Goal: Transaction & Acquisition: Purchase product/service

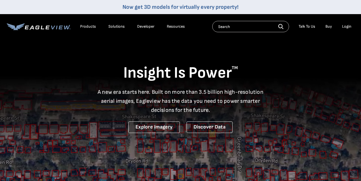
click at [349, 26] on div "Login" at bounding box center [346, 26] width 9 height 5
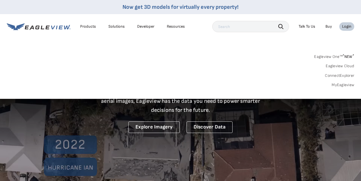
click at [342, 85] on link "MyEagleview" at bounding box center [342, 84] width 23 height 5
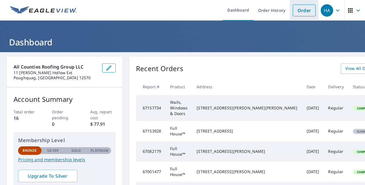
click at [297, 12] on link "Order" at bounding box center [304, 11] width 23 height 12
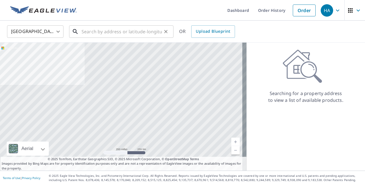
click at [103, 32] on input "text" at bounding box center [122, 32] width 80 height 16
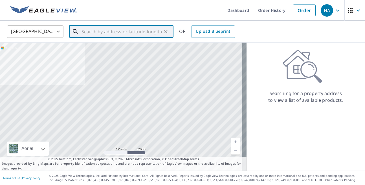
paste input "[STREET_ADDRESS][PERSON_NAME][US_STATE]"
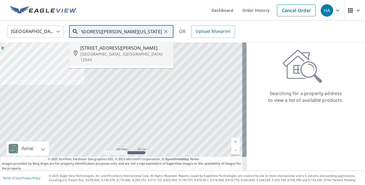
click at [111, 54] on p "[GEOGRAPHIC_DATA], [GEOGRAPHIC_DATA] 12540" at bounding box center [124, 56] width 89 height 11
type input "[STREET_ADDRESS][PERSON_NAME]"
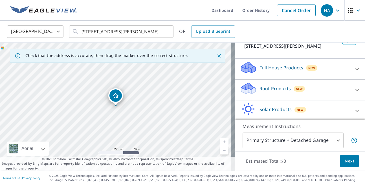
scroll to position [65, 0]
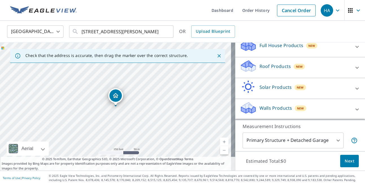
click at [350, 105] on div at bounding box center [357, 110] width 14 height 14
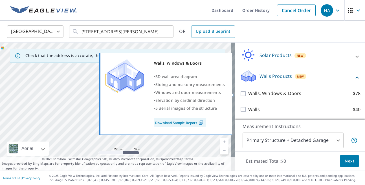
click at [240, 93] on input "Walls, Windows & Doors $78" at bounding box center [244, 93] width 8 height 7
checkbox input "true"
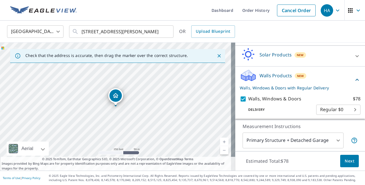
click at [349, 159] on span "Next" at bounding box center [350, 161] width 10 height 7
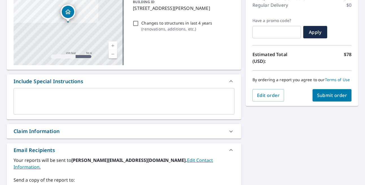
scroll to position [75, 0]
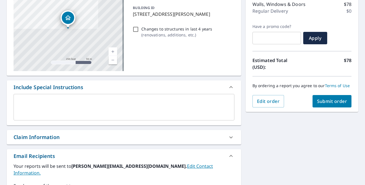
click at [327, 105] on button "Submit order" at bounding box center [332, 101] width 39 height 12
